Goal: Task Accomplishment & Management: Use online tool/utility

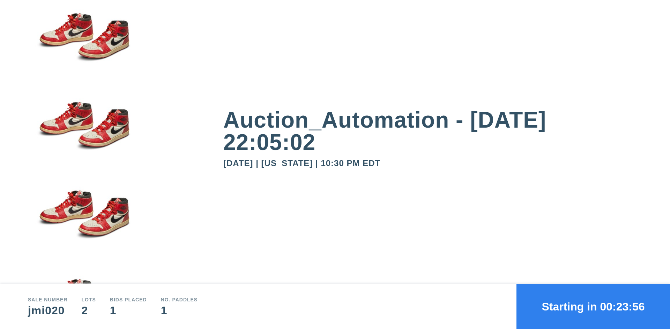
click at [593, 306] on button "Starting in 00:23:56" at bounding box center [594, 306] width 154 height 45
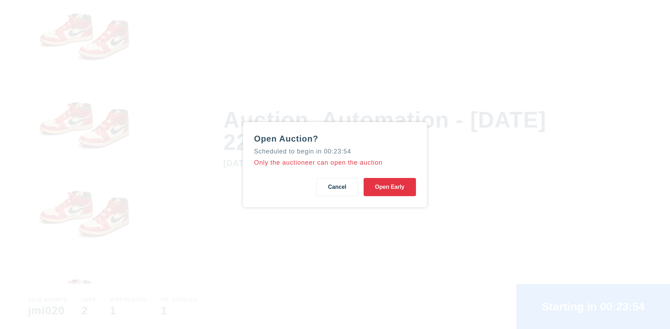
click at [390, 186] on button "Open Early" at bounding box center [390, 187] width 52 height 18
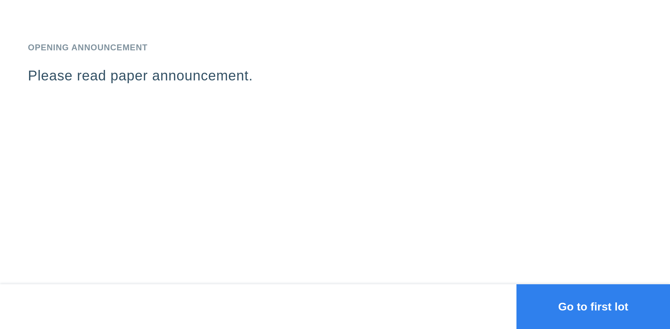
click at [593, 306] on button "Go to first lot" at bounding box center [594, 306] width 154 height 45
